Goal: Transaction & Acquisition: Download file/media

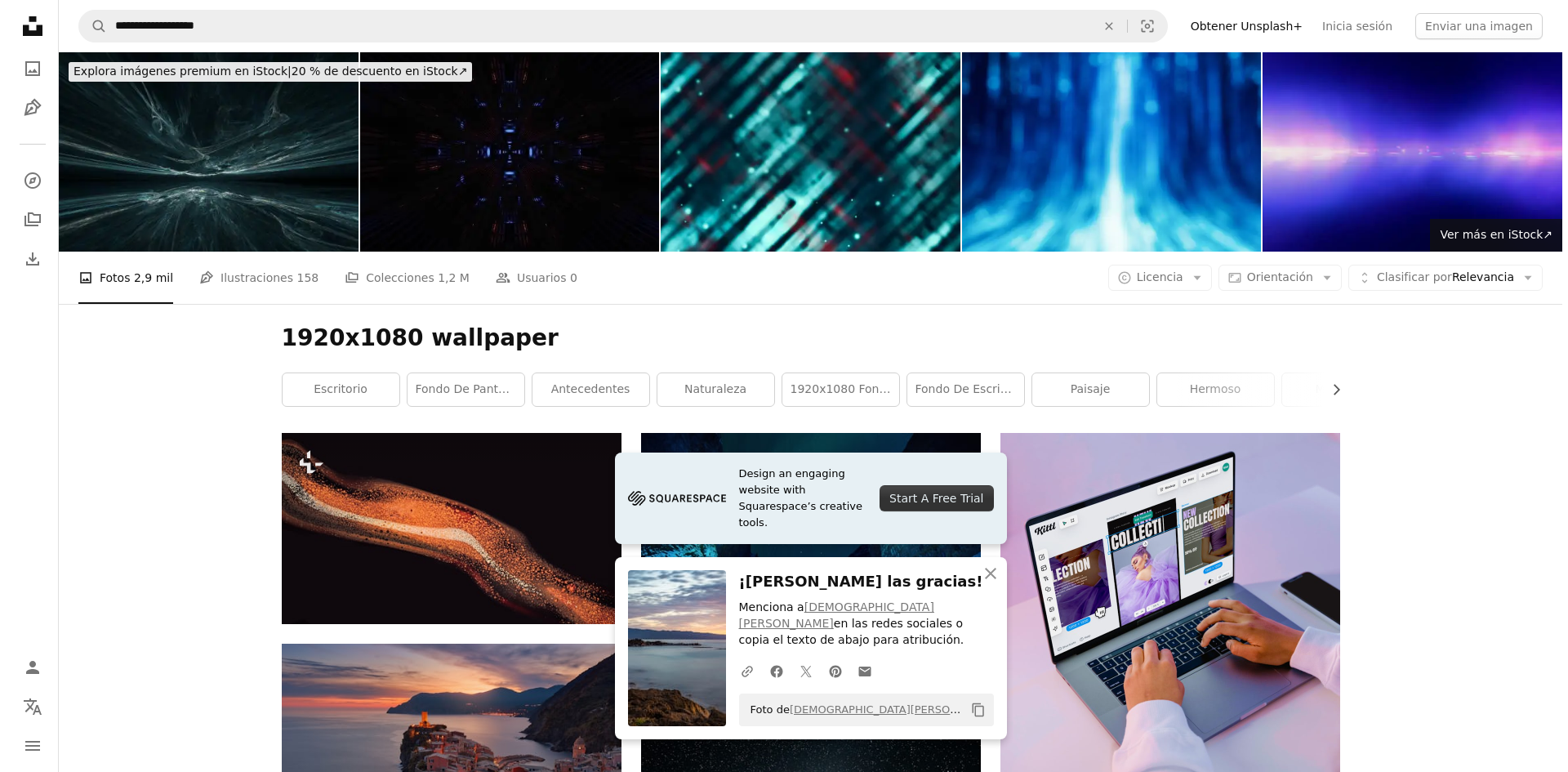
scroll to position [3922, 0]
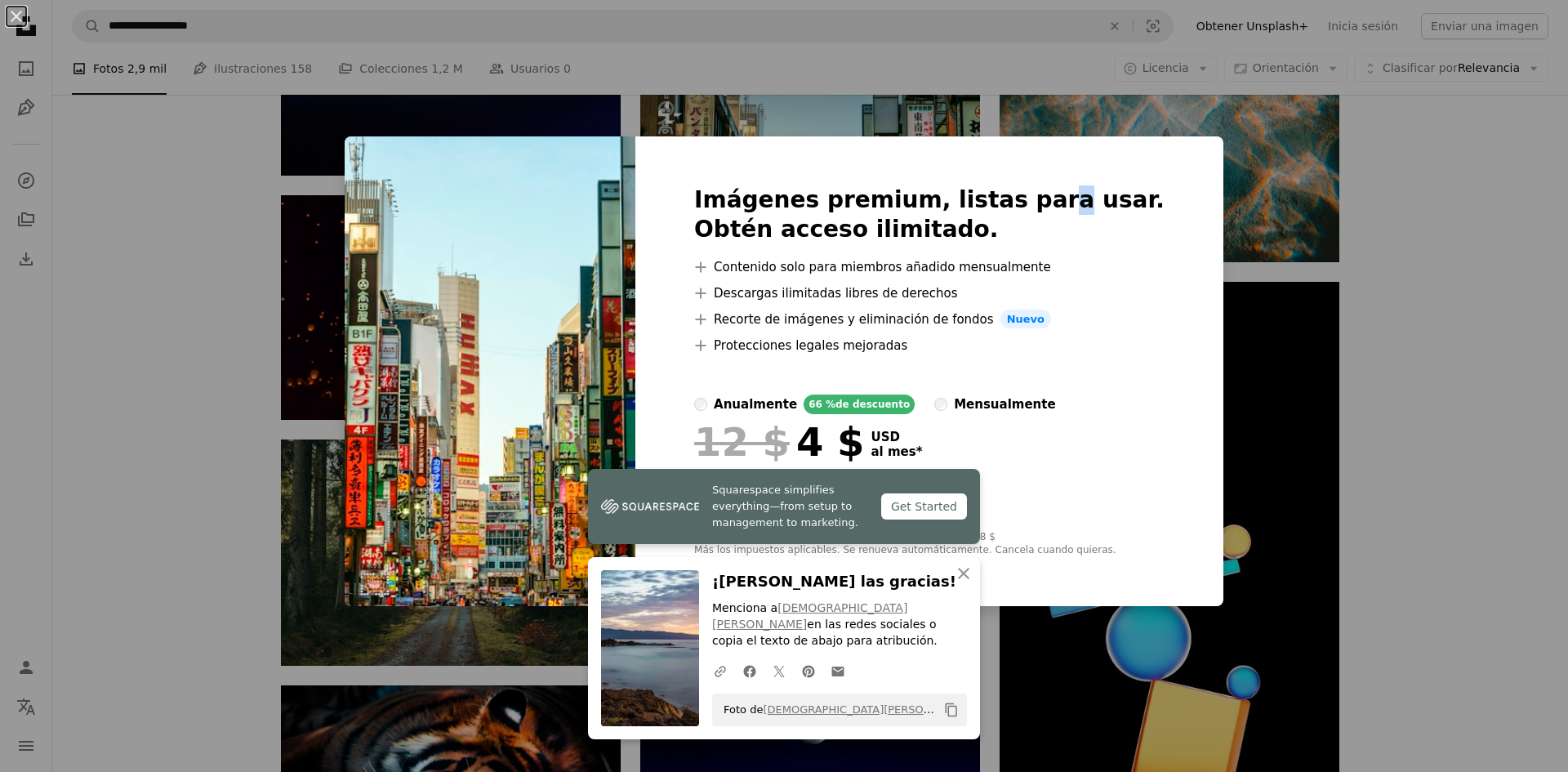
click at [1054, 95] on div "An X shape Imágenes premium, listas para usar. Obtén acceso ilimitado. A plus s…" at bounding box center [784, 386] width 1568 height 772
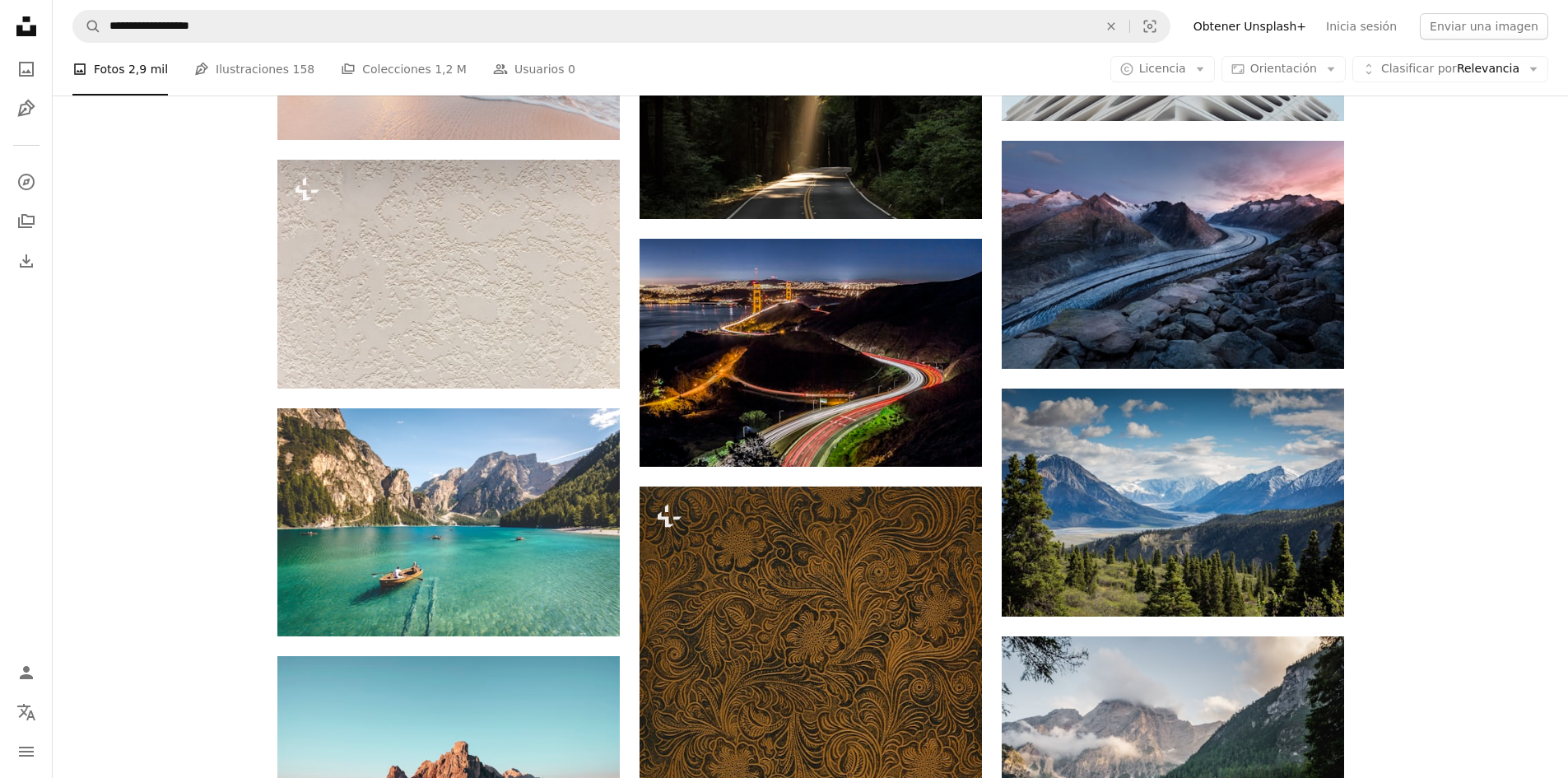
scroll to position [7246, 0]
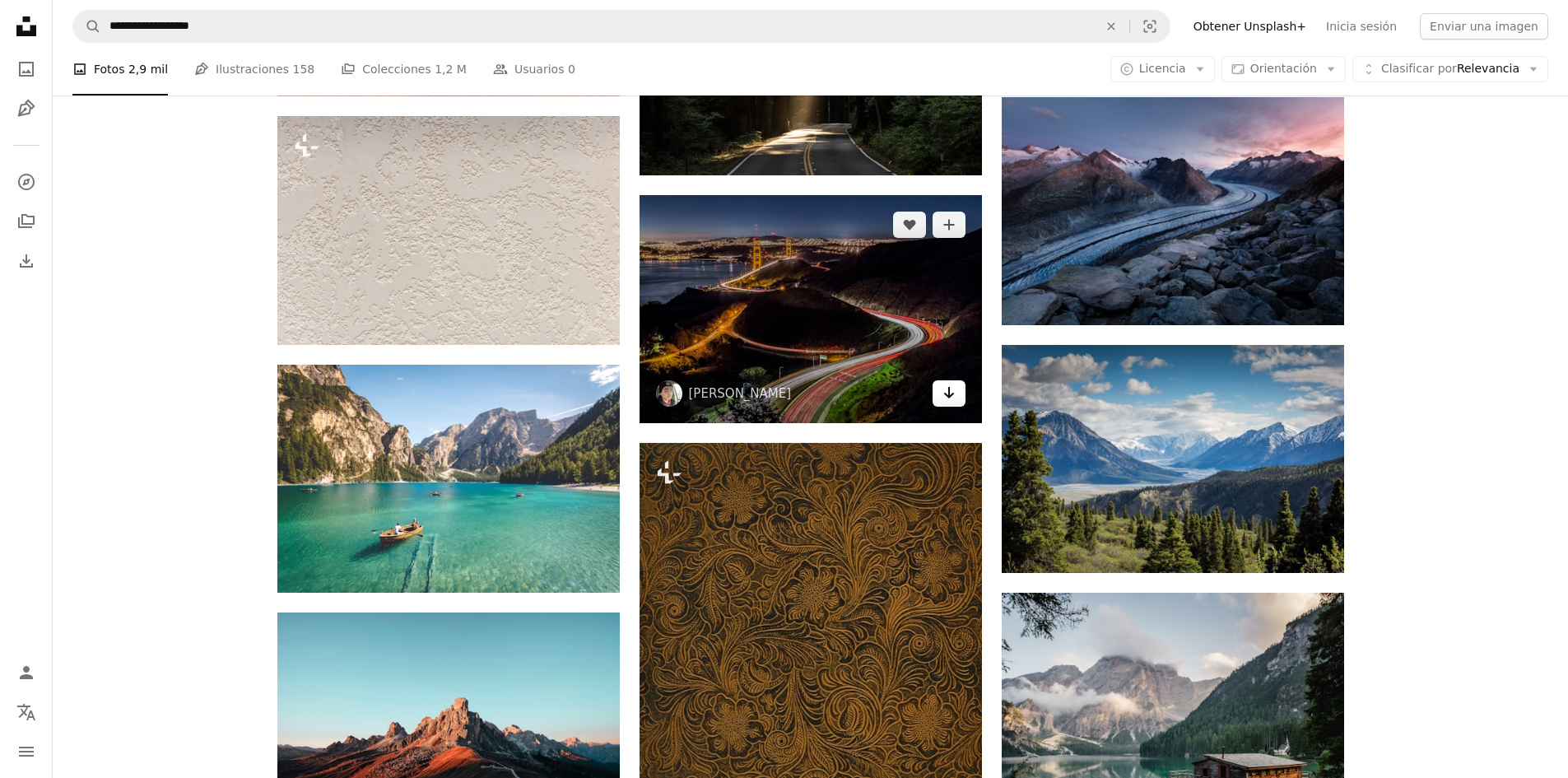
click at [938, 389] on link "Arrow pointing down" at bounding box center [950, 394] width 33 height 26
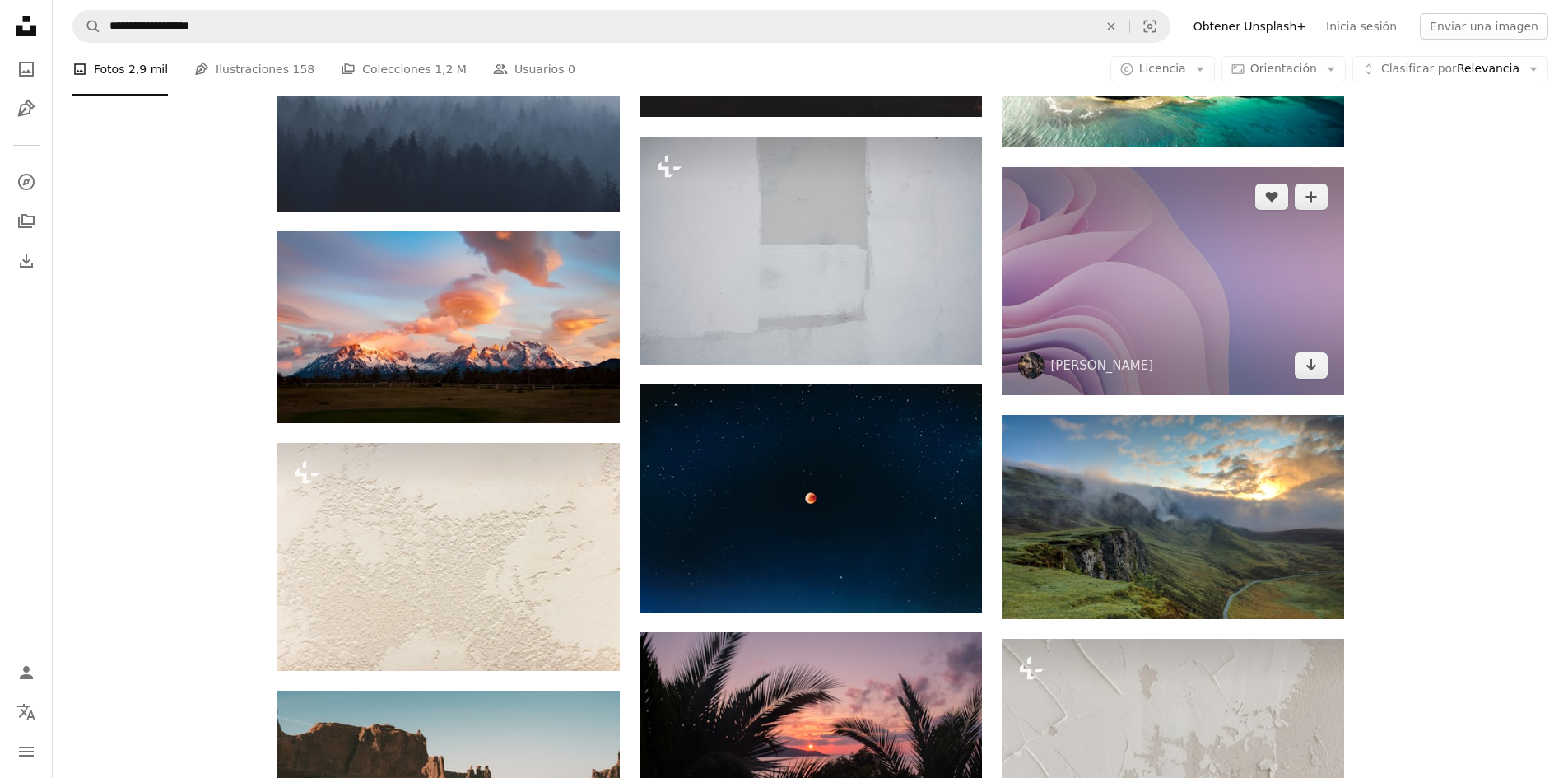
scroll to position [15973, 0]
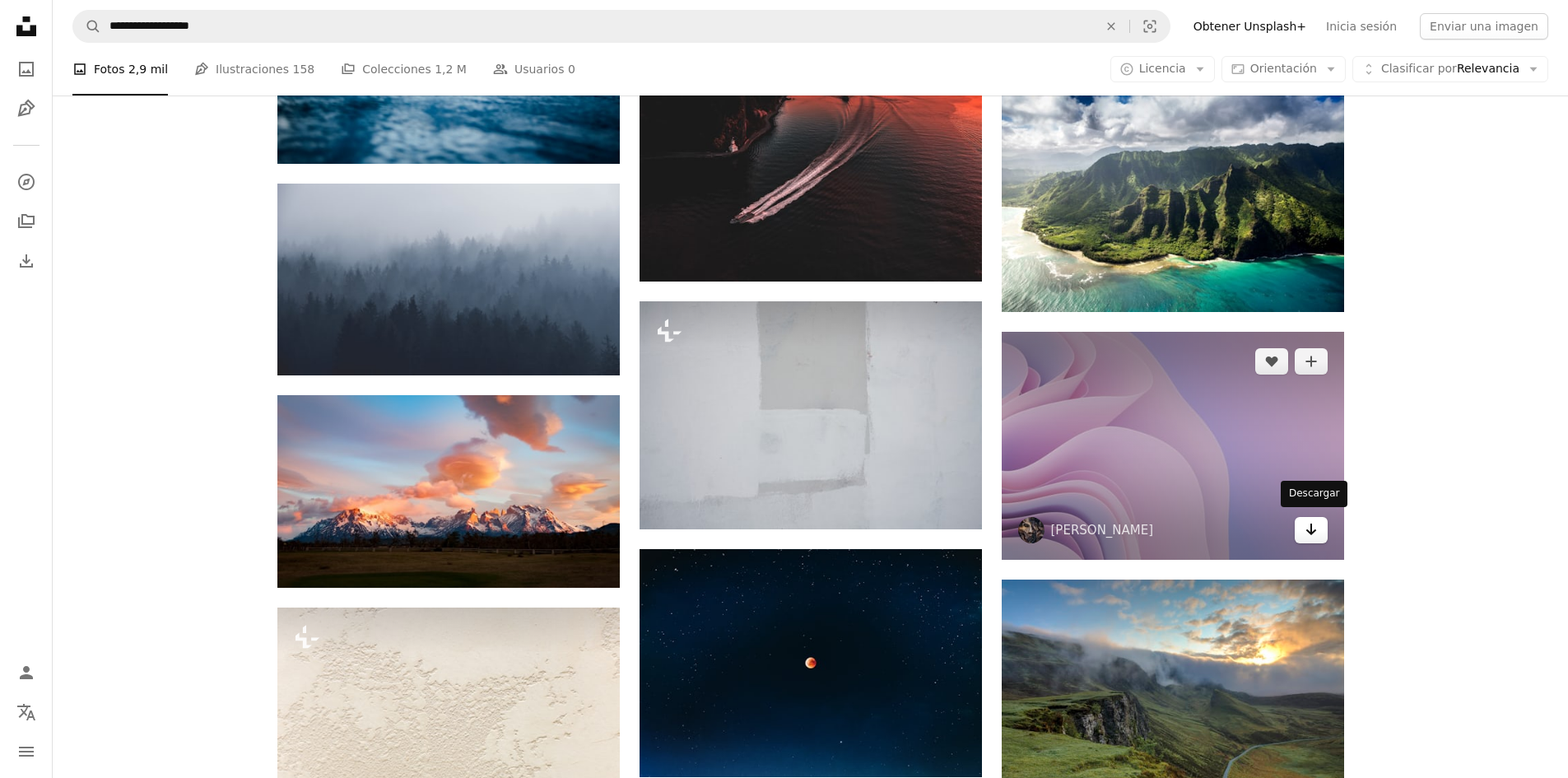
click at [1312, 531] on icon "Arrow pointing down" at bounding box center [1311, 529] width 13 height 20
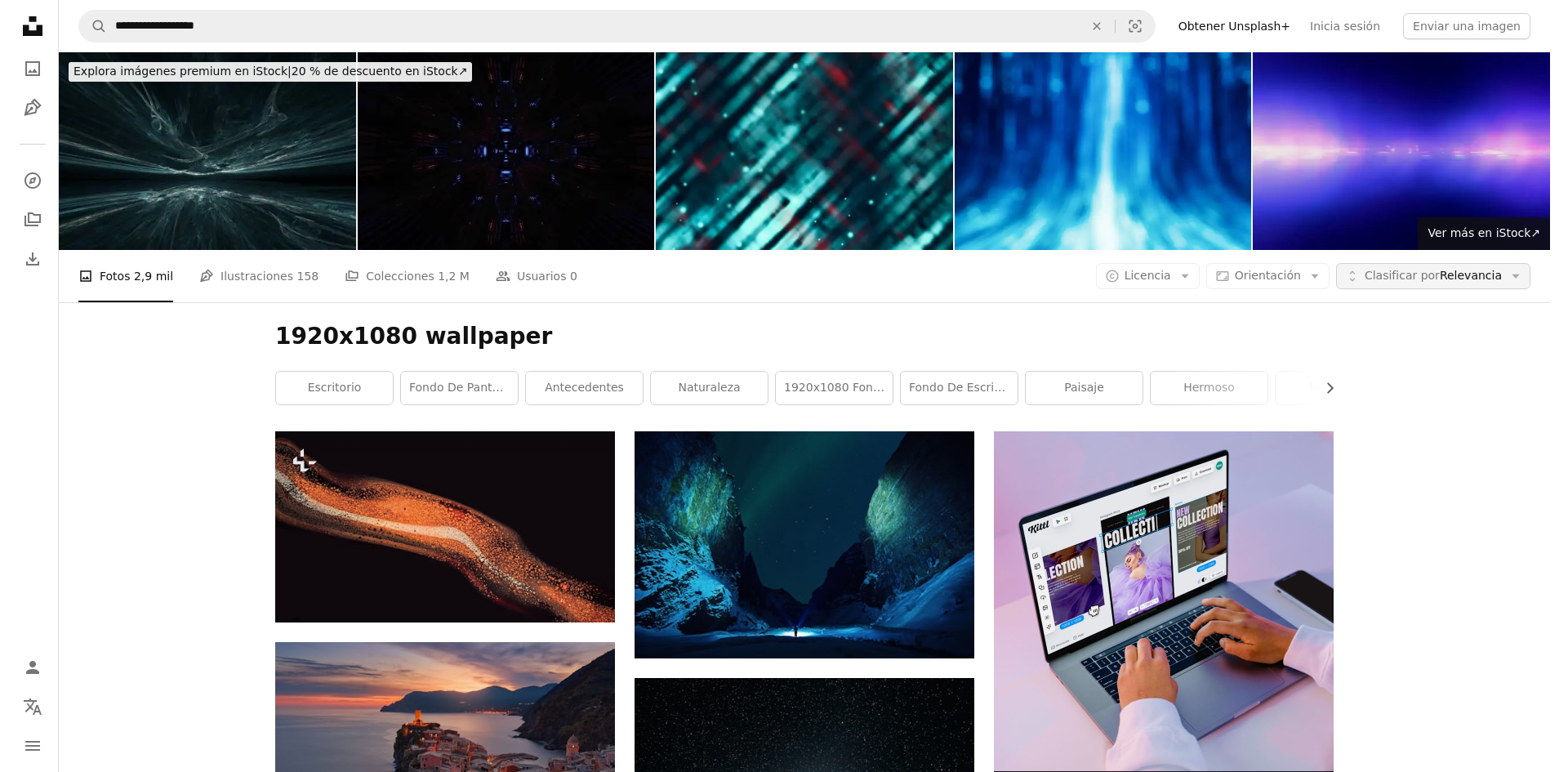
scroll to position [0, 0]
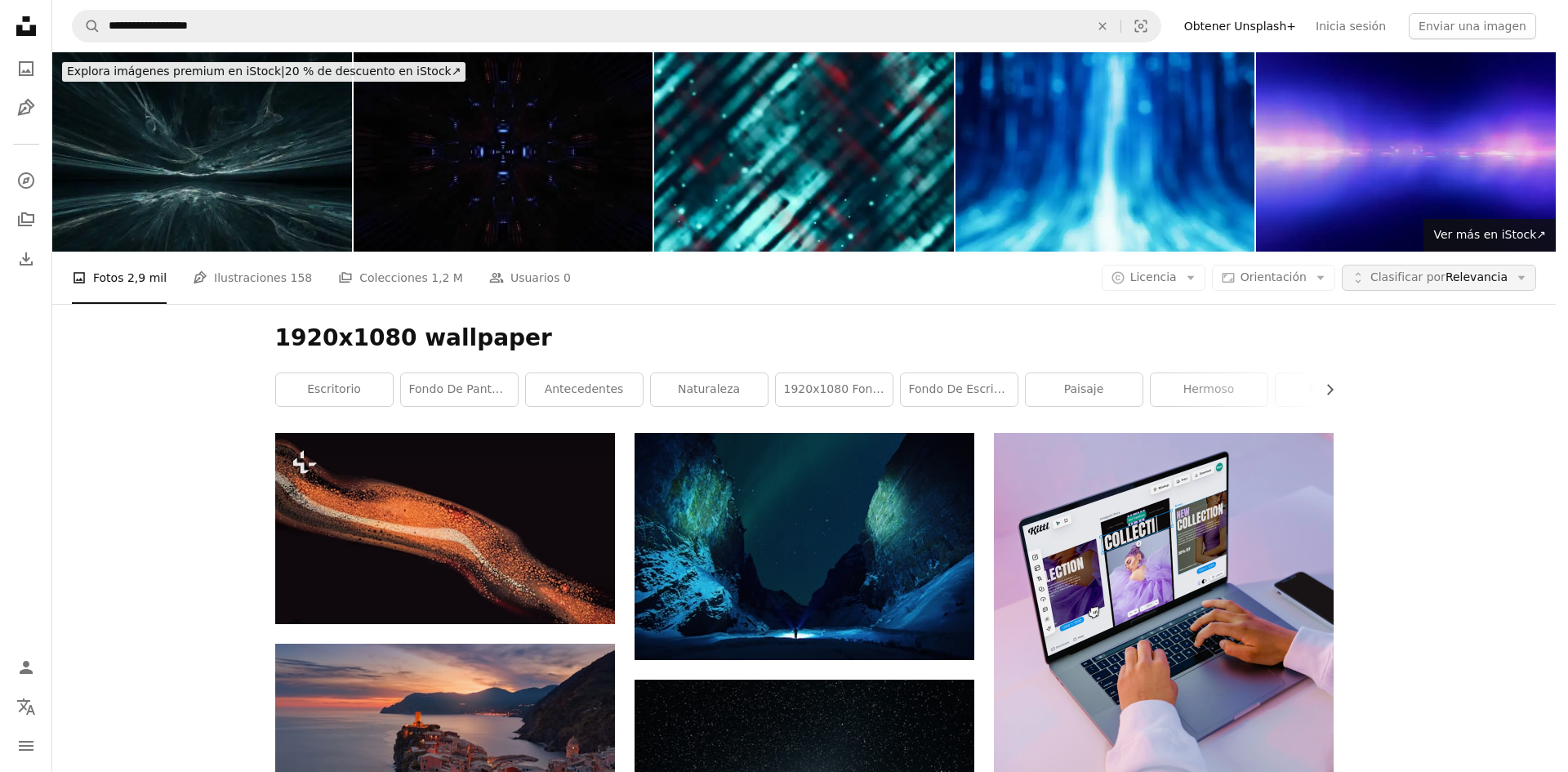
click at [1441, 270] on span "Clasificar por" at bounding box center [1407, 276] width 75 height 13
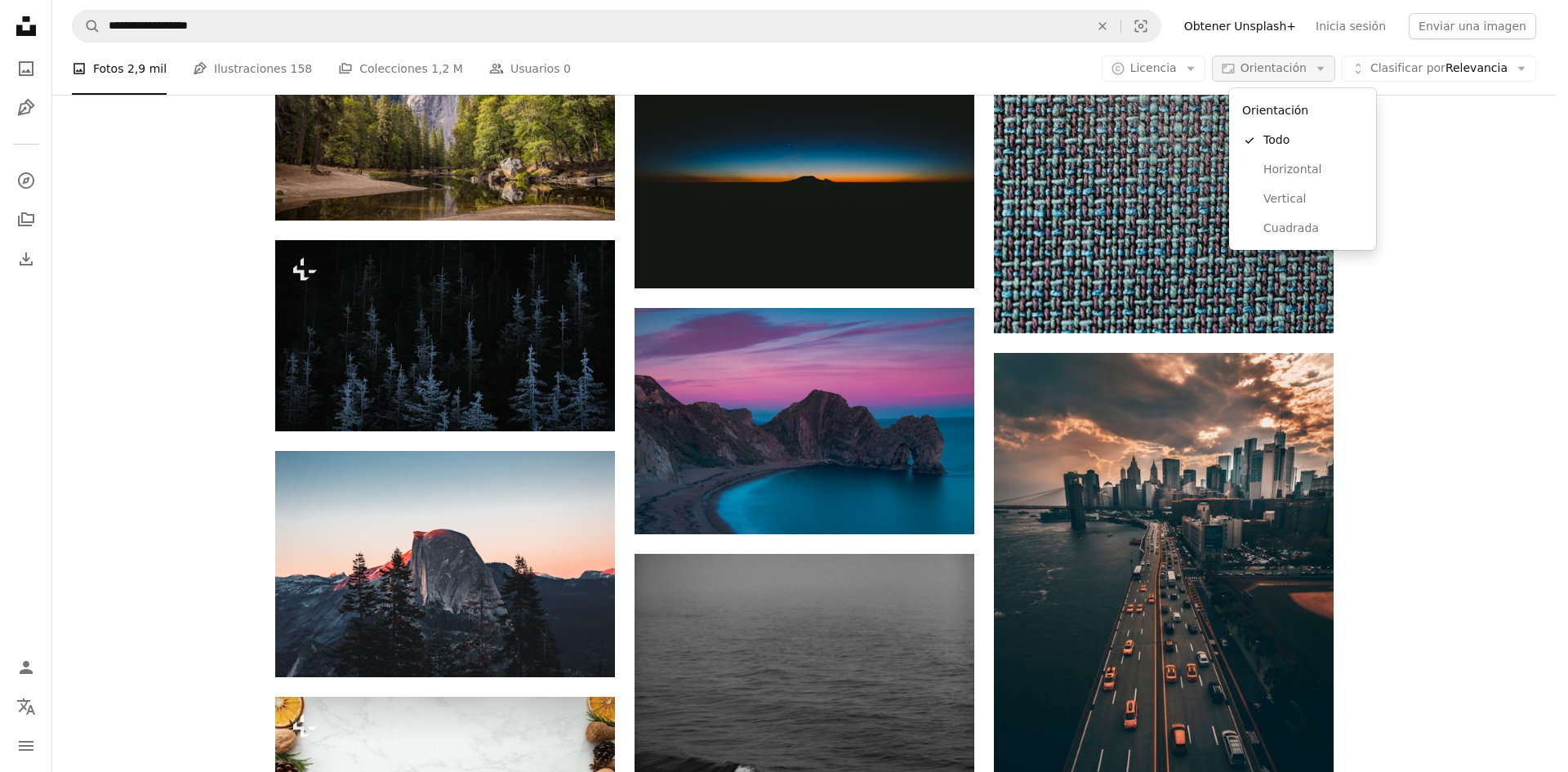
click at [1246, 78] on button "Aspect ratio Orientación Arrow down" at bounding box center [1273, 69] width 123 height 26
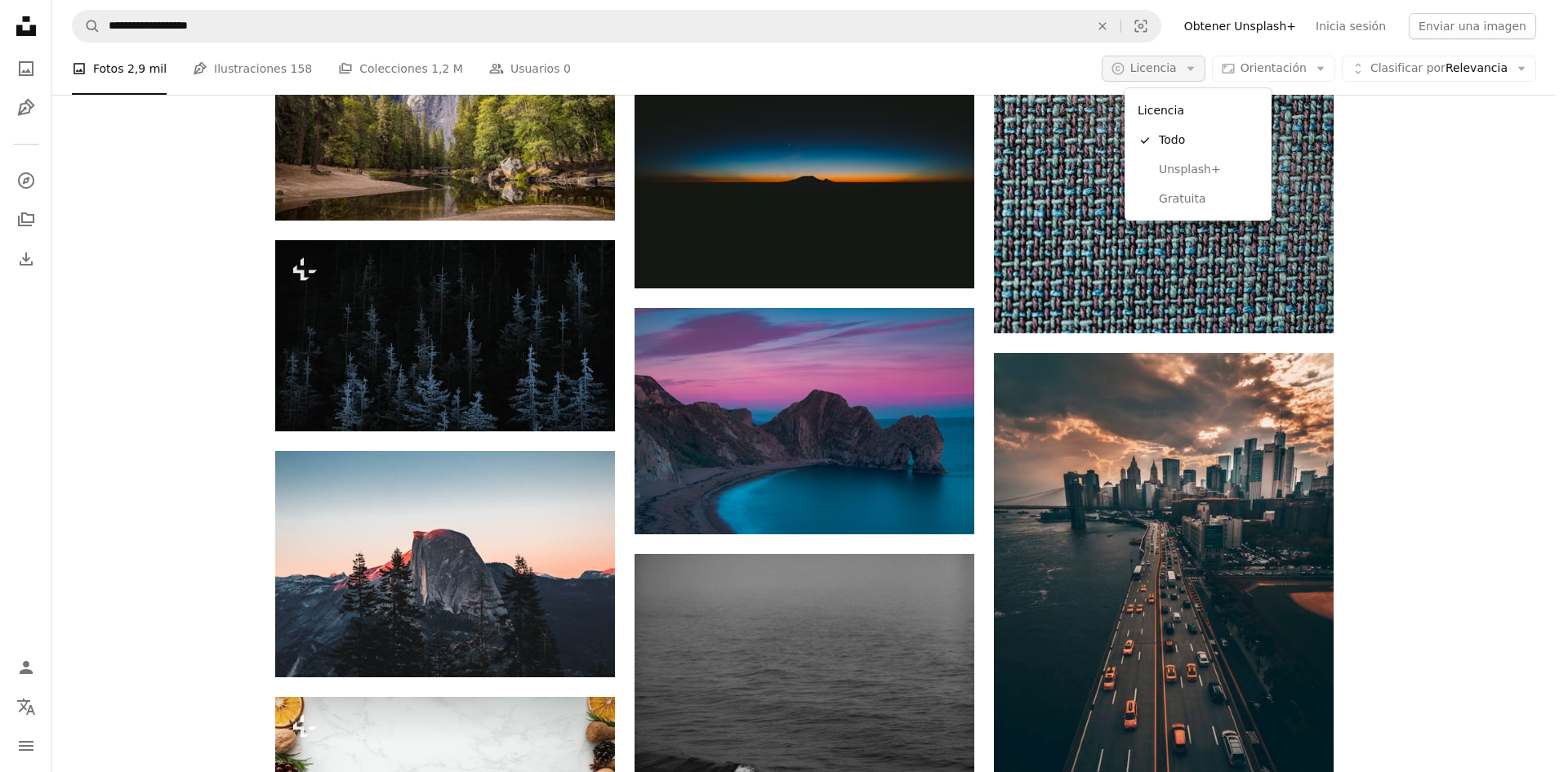
click at [1177, 72] on span "Licencia" at bounding box center [1153, 67] width 46 height 13
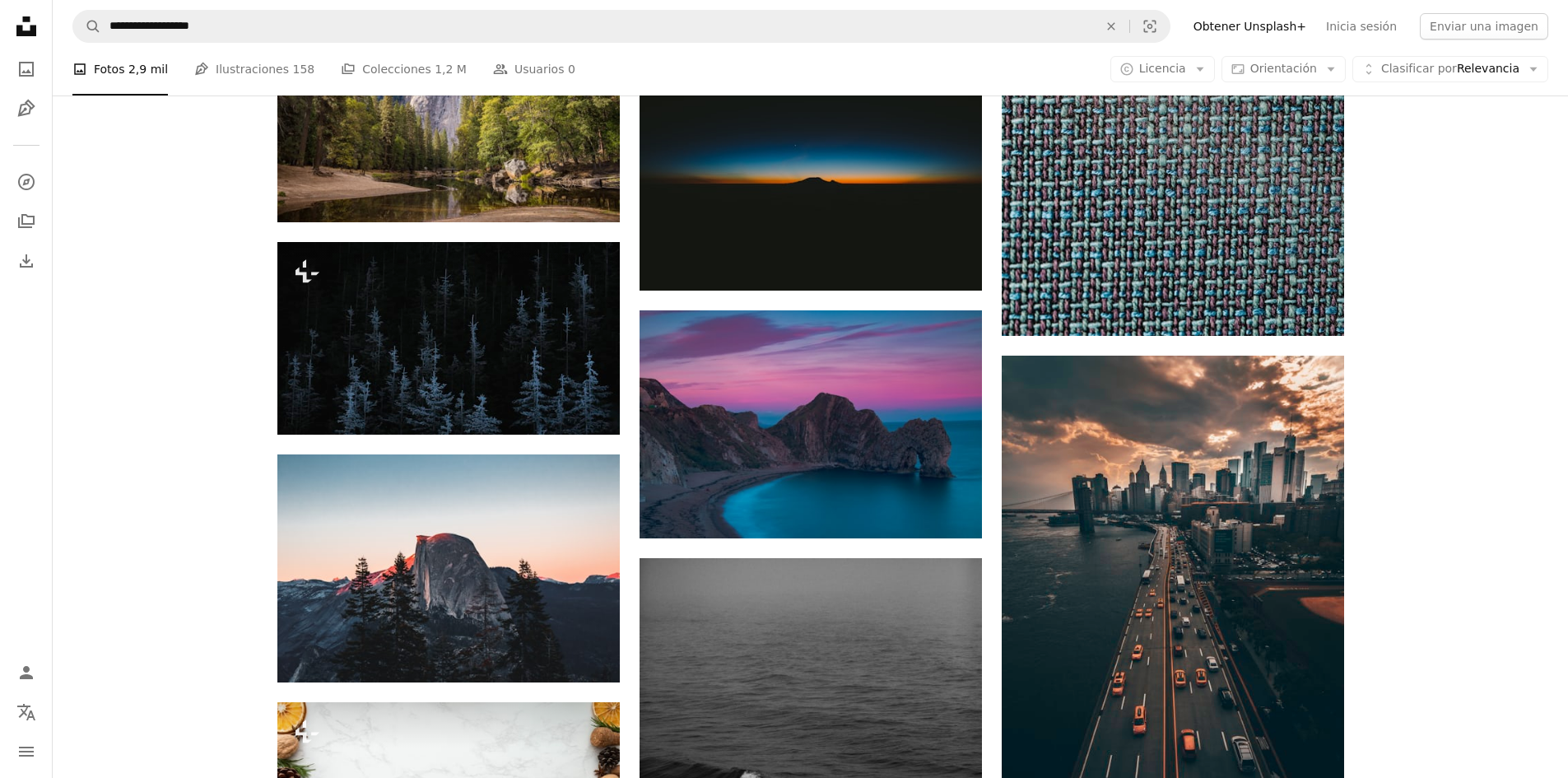
scroll to position [20337, 0]
click at [1297, 79] on button "Aspect ratio Orientación Arrow down" at bounding box center [1284, 69] width 124 height 26
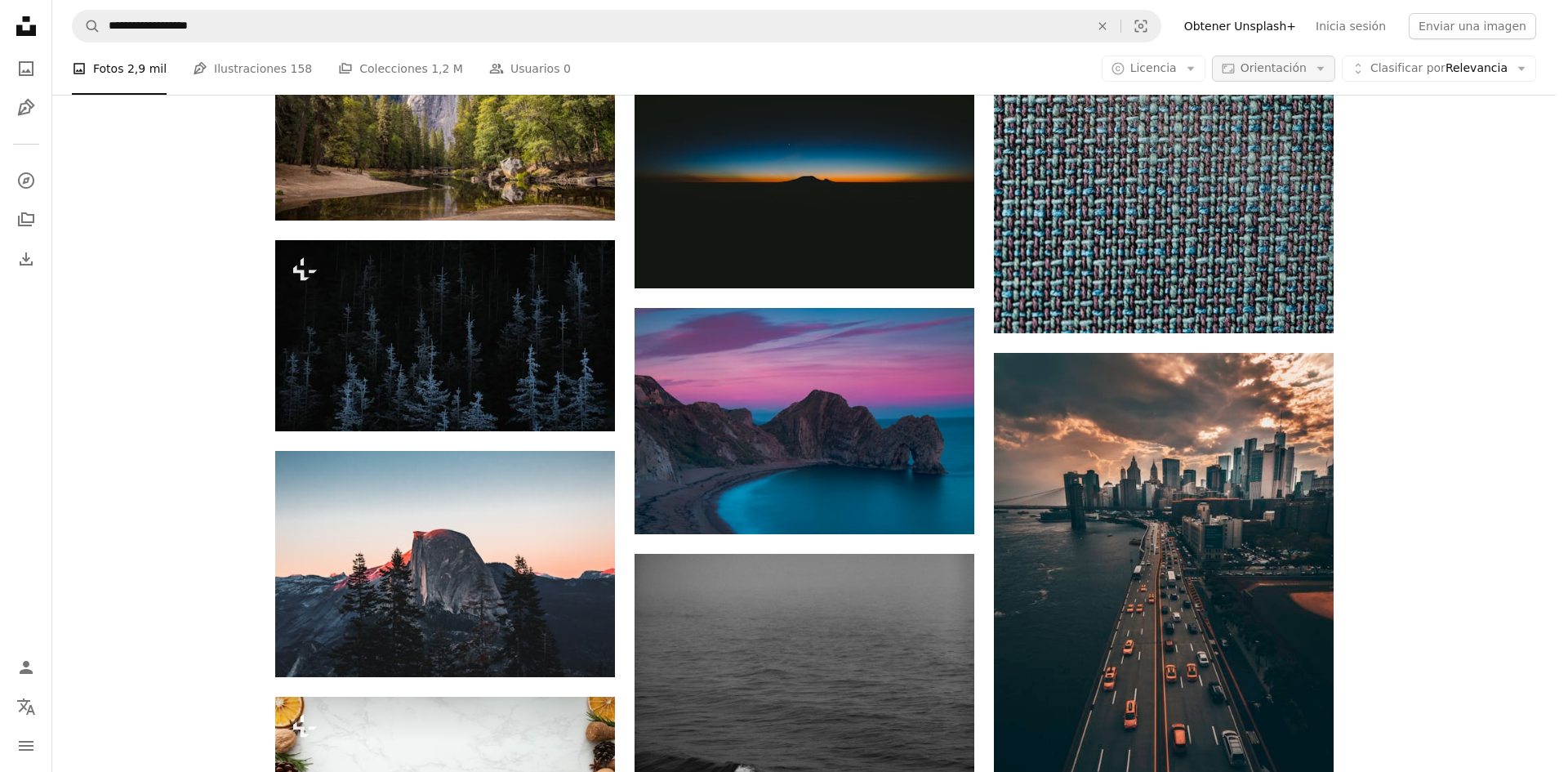
scroll to position [20752, 0]
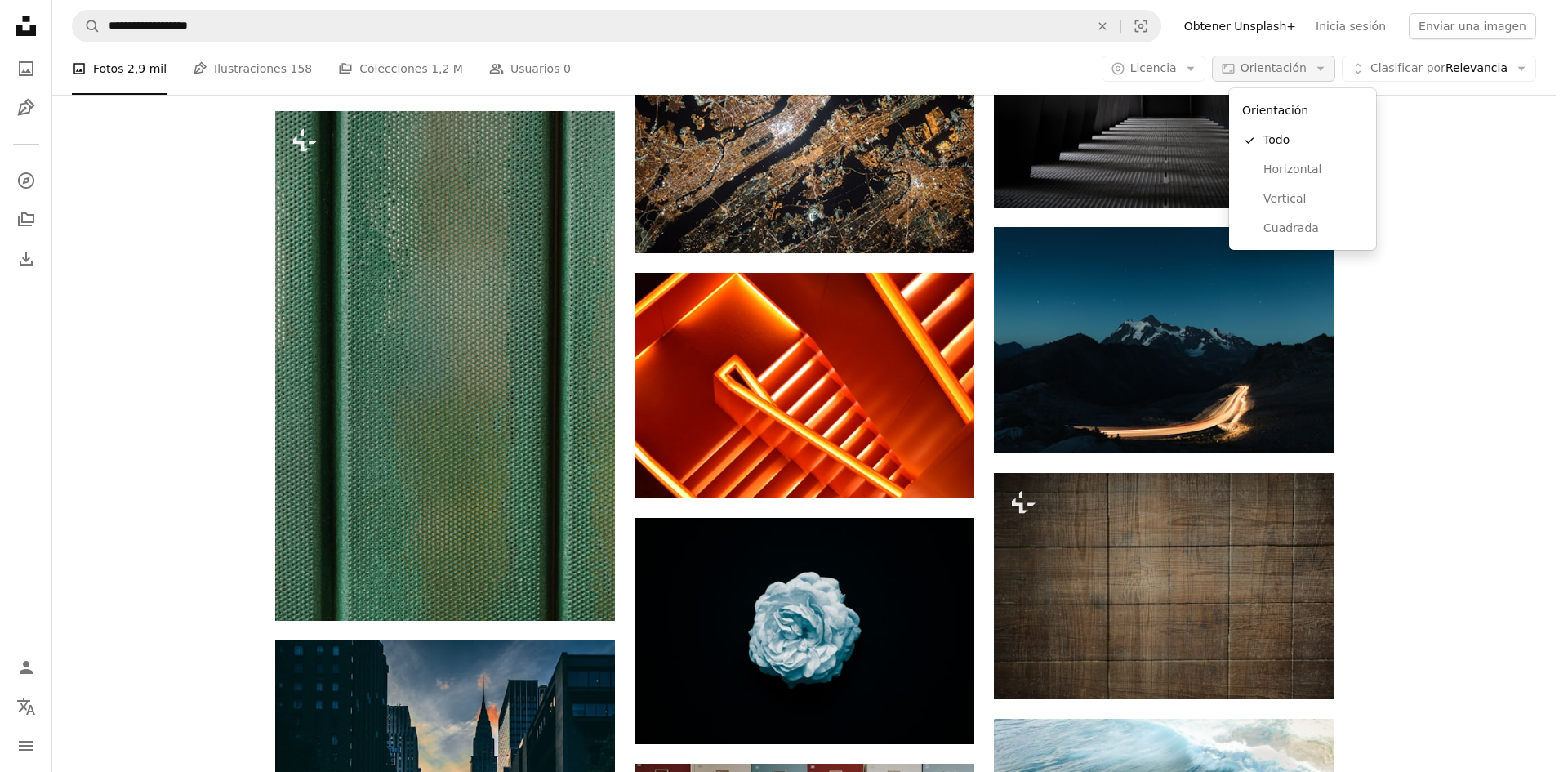
click at [1284, 69] on span "Orientación" at bounding box center [1273, 67] width 66 height 13
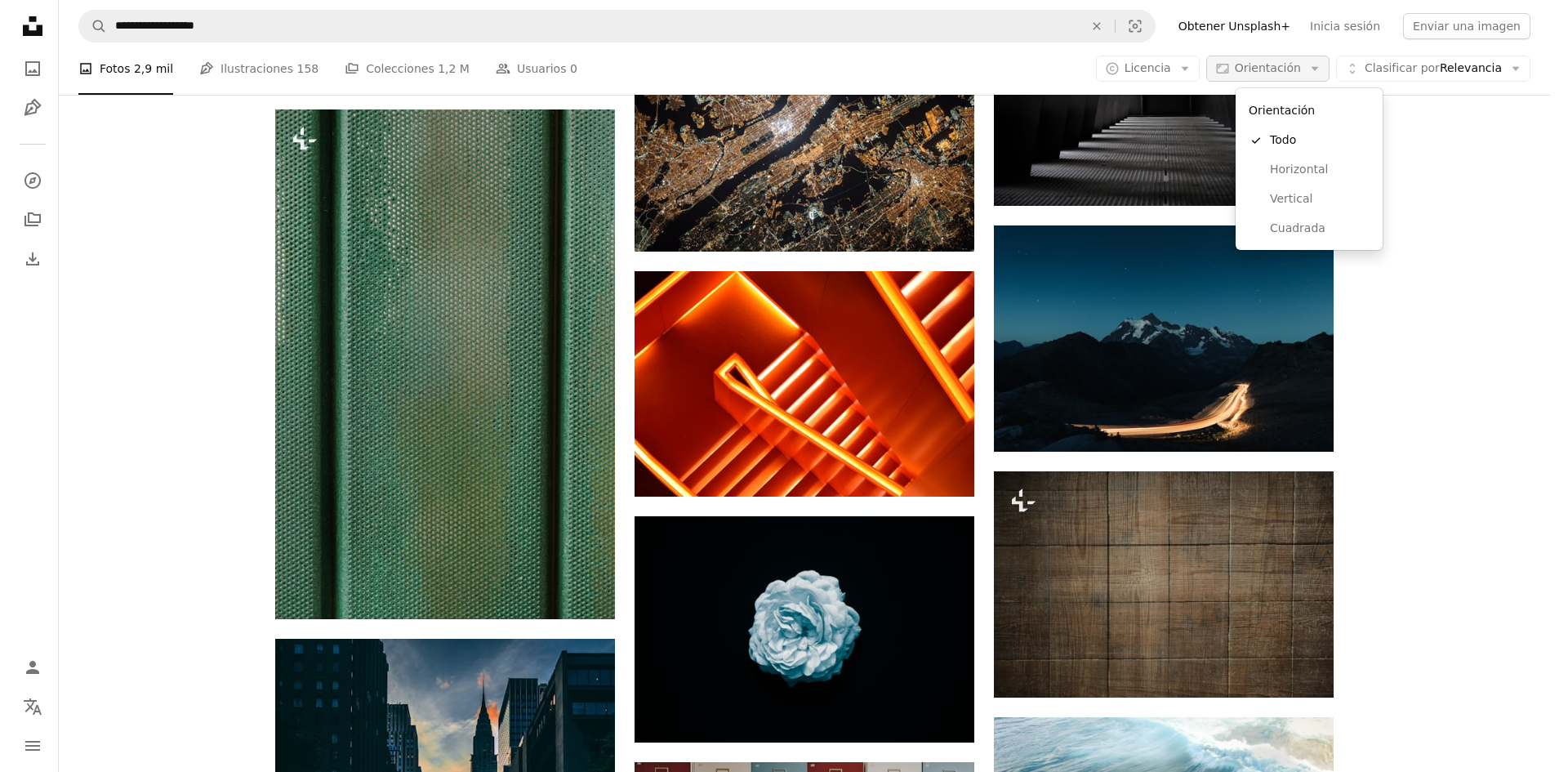
scroll to position [0, 0]
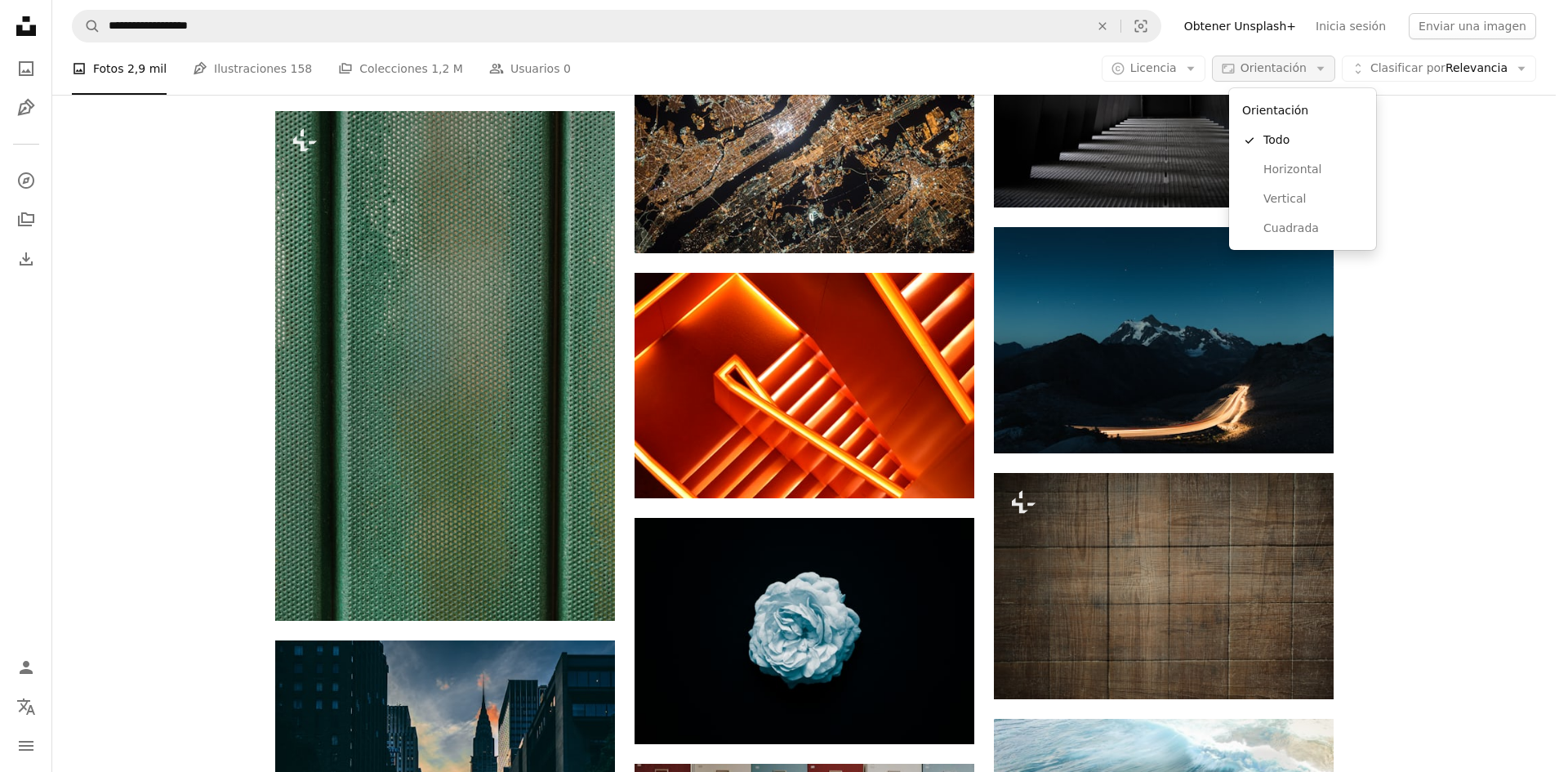
click at [1285, 69] on span "Orientación" at bounding box center [1273, 67] width 66 height 13
click at [1301, 178] on link "Horizontal" at bounding box center [1302, 170] width 134 height 29
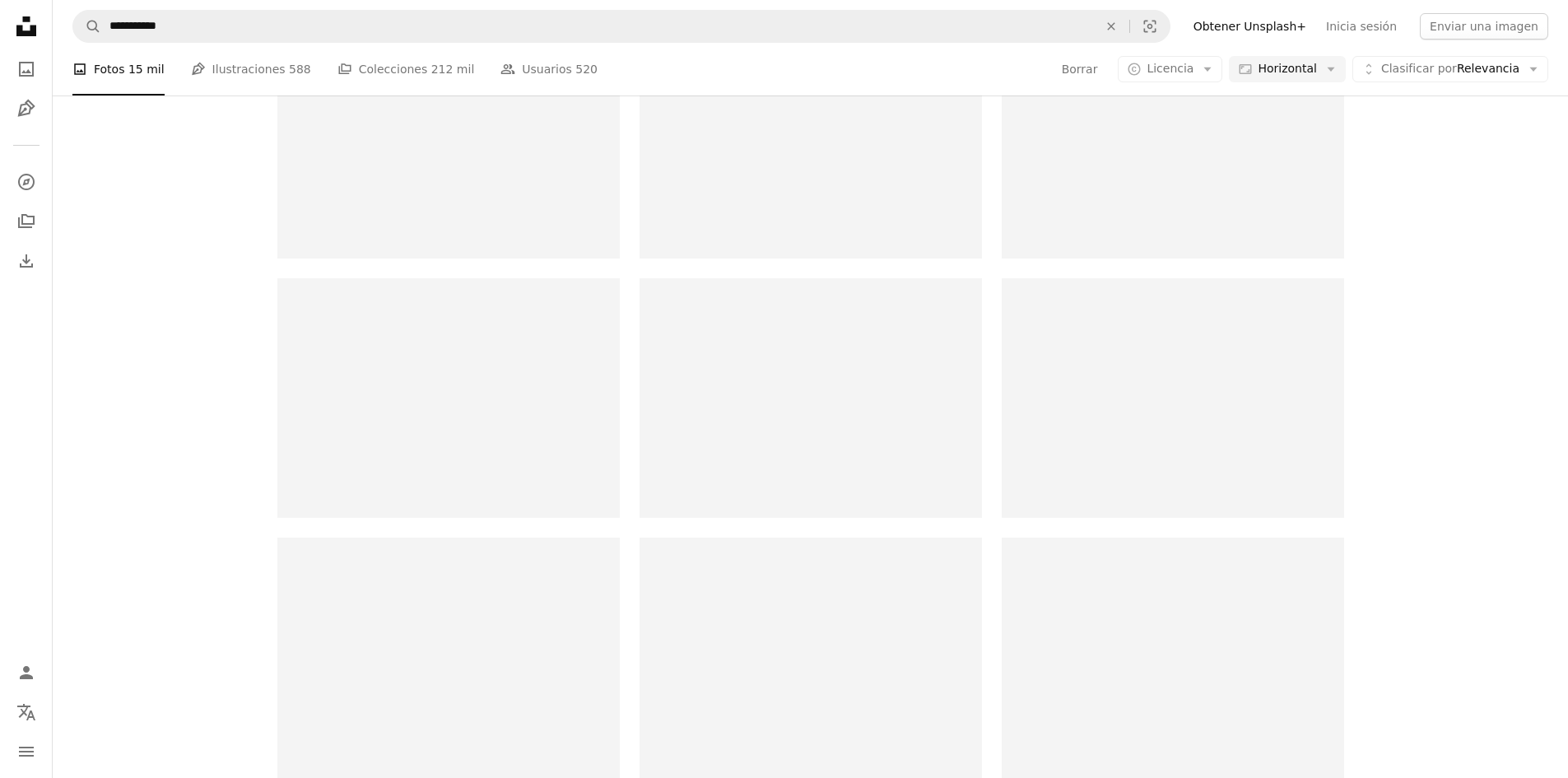
scroll to position [0, 312]
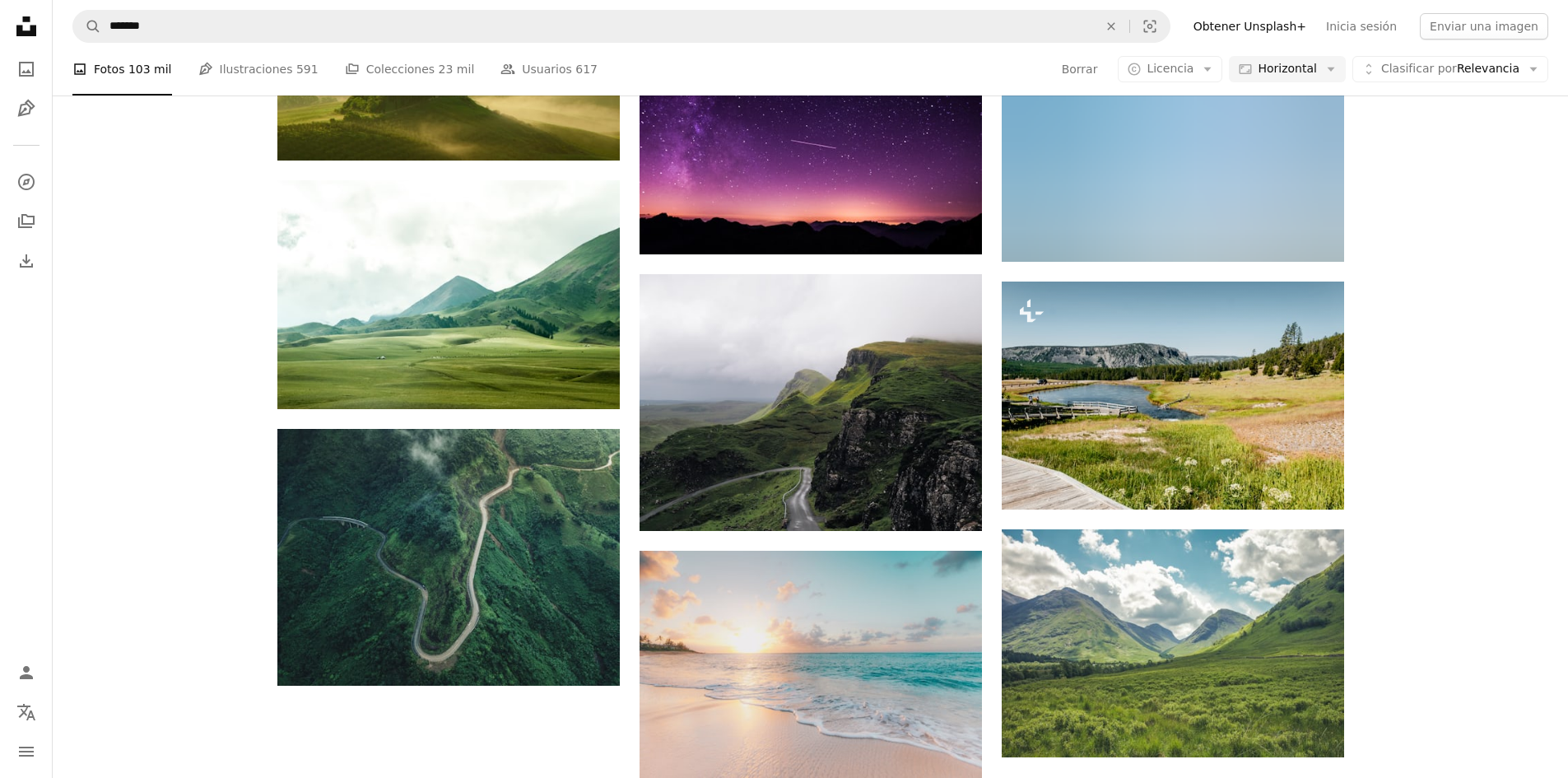
scroll to position [165, 0]
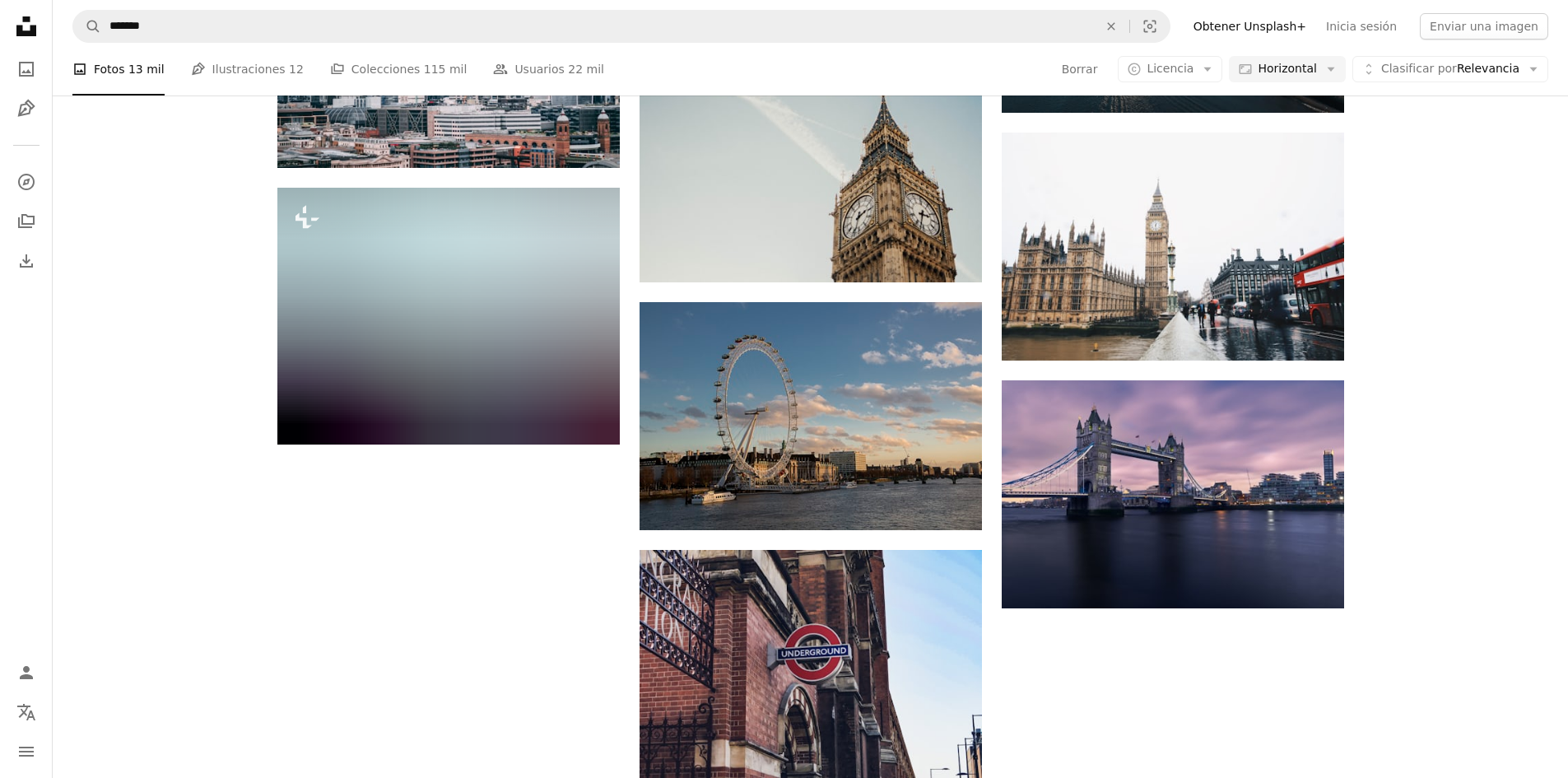
scroll to position [658, 0]
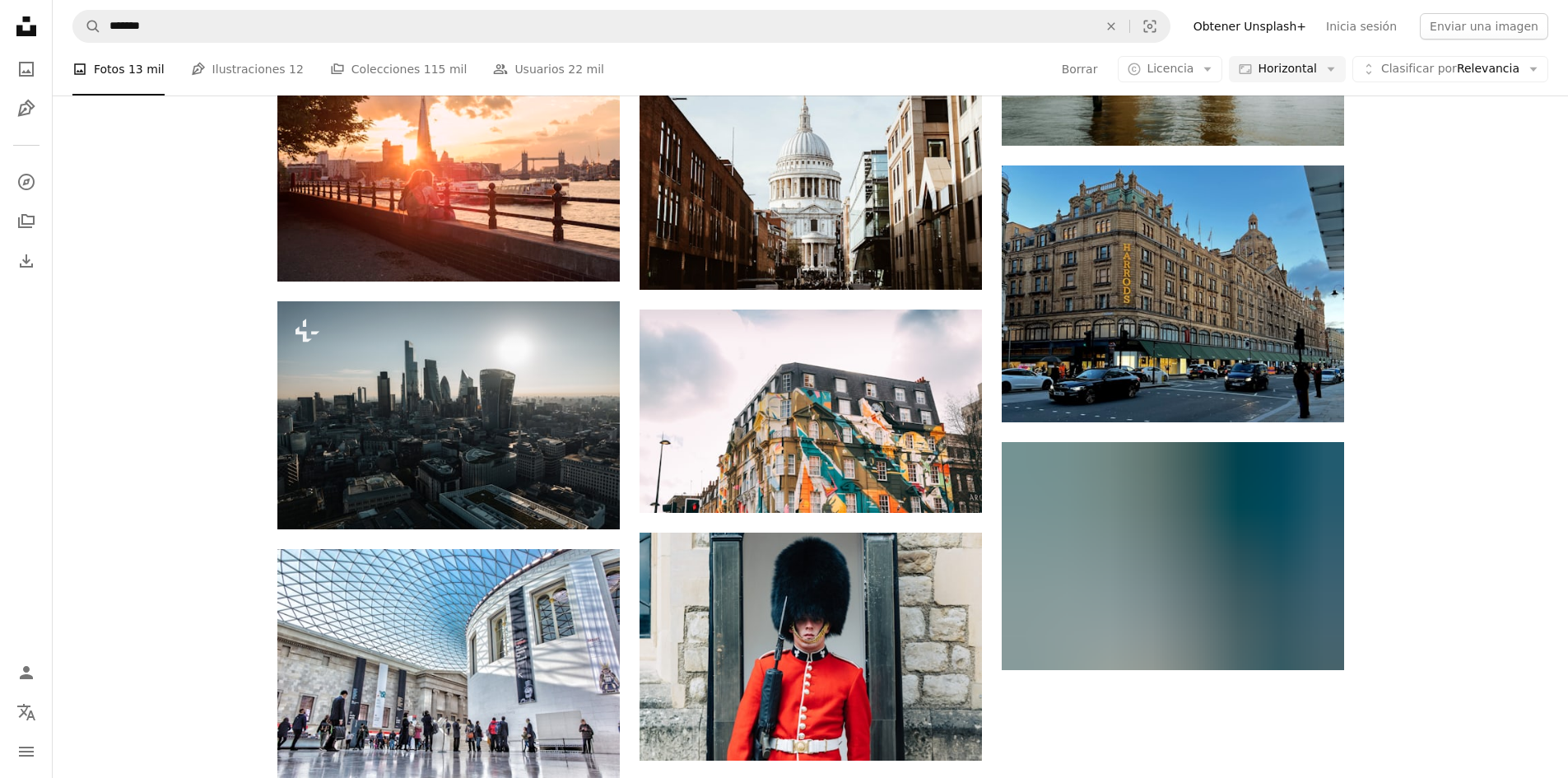
scroll to position [10127, 0]
